Goal: Find specific page/section: Find specific page/section

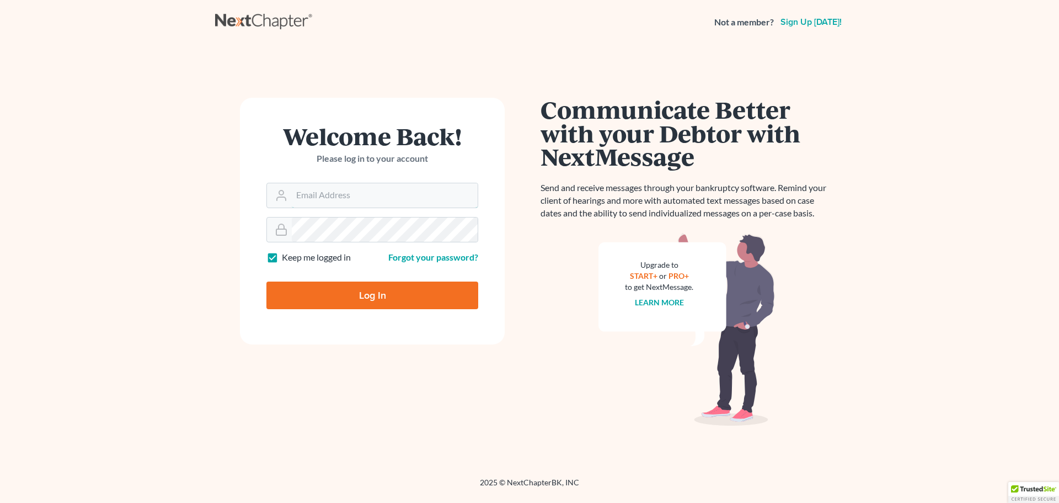
type input "[PERSON_NAME][EMAIL_ADDRESS][DOMAIN_NAME]"
click at [397, 287] on input "Log In" at bounding box center [373, 295] width 212 height 28
type input "Thinking..."
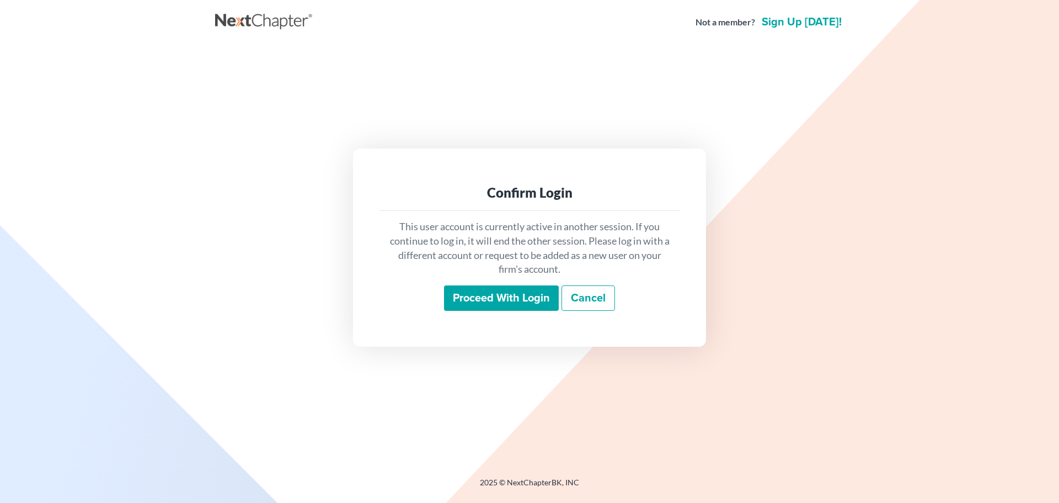
click at [470, 296] on input "Proceed with login" at bounding box center [501, 297] width 115 height 25
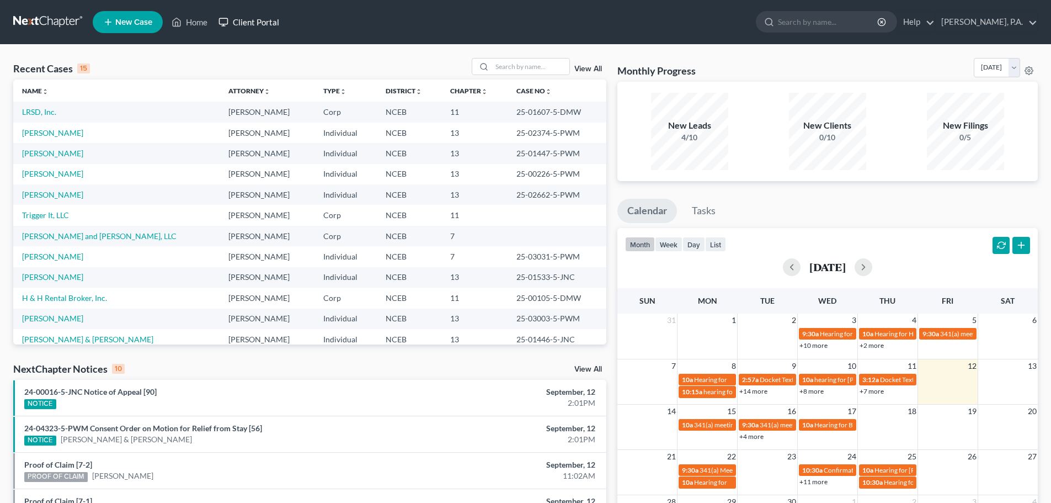
click at [269, 26] on link "Client Portal" at bounding box center [249, 22] width 72 height 20
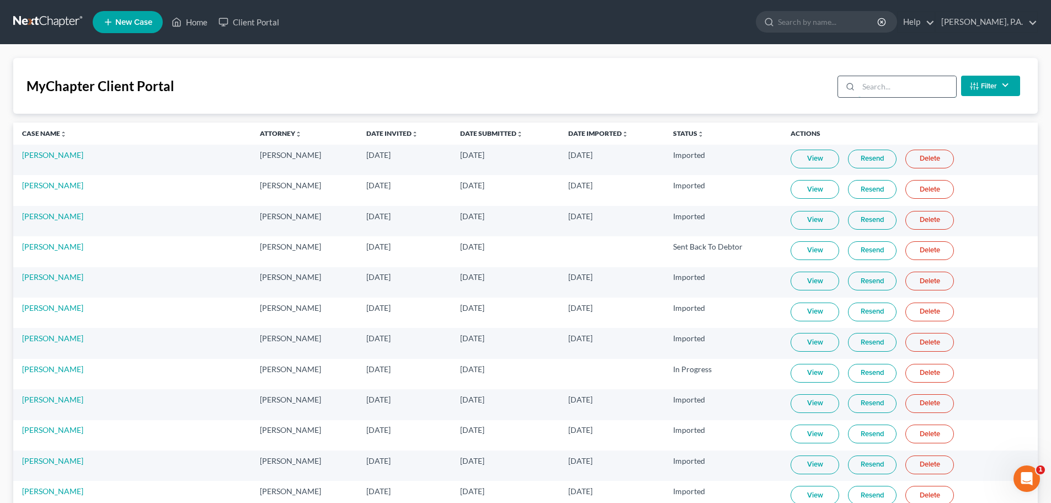
click at [879, 92] on input "search" at bounding box center [908, 86] width 98 height 21
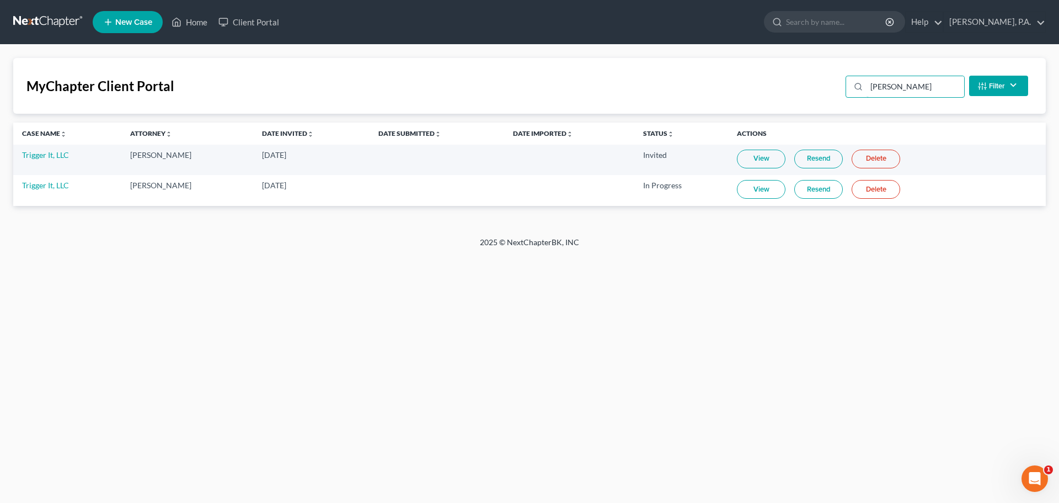
type input "[PERSON_NAME]"
click at [755, 191] on link "View" at bounding box center [761, 189] width 49 height 19
